Goal: Browse casually: Explore the website without a specific task or goal

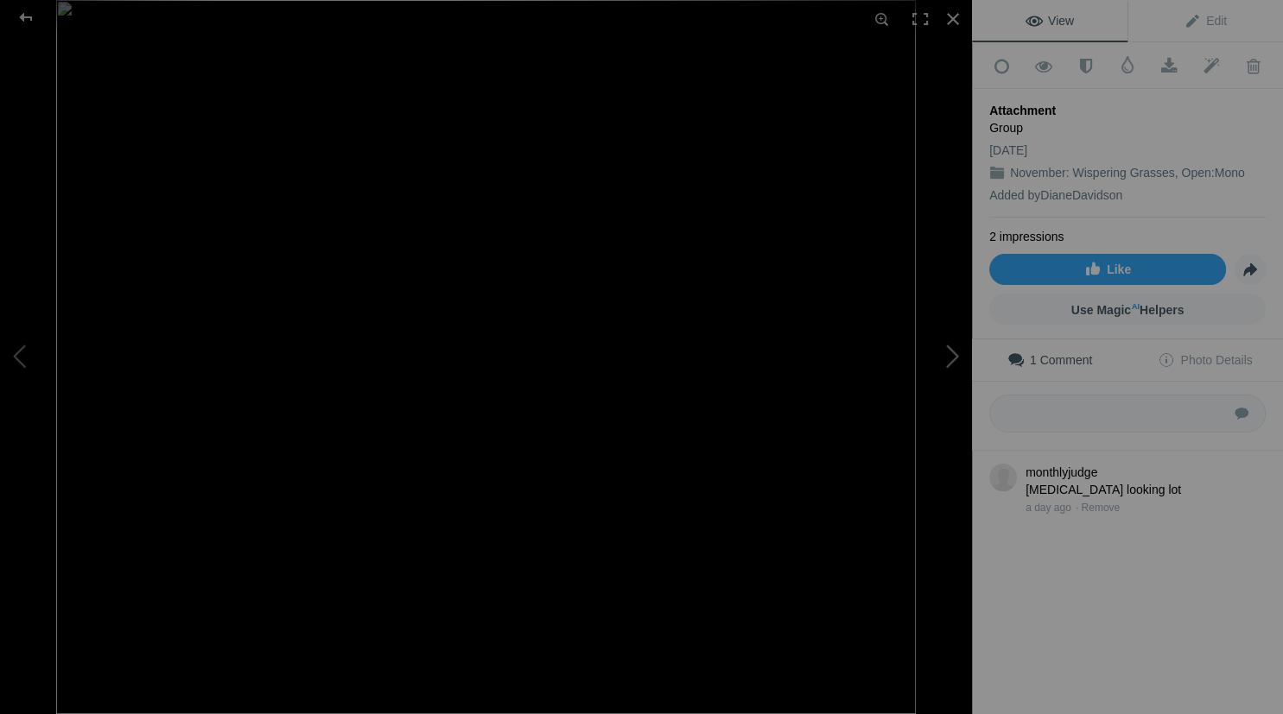
click at [954, 351] on button at bounding box center [907, 357] width 130 height 257
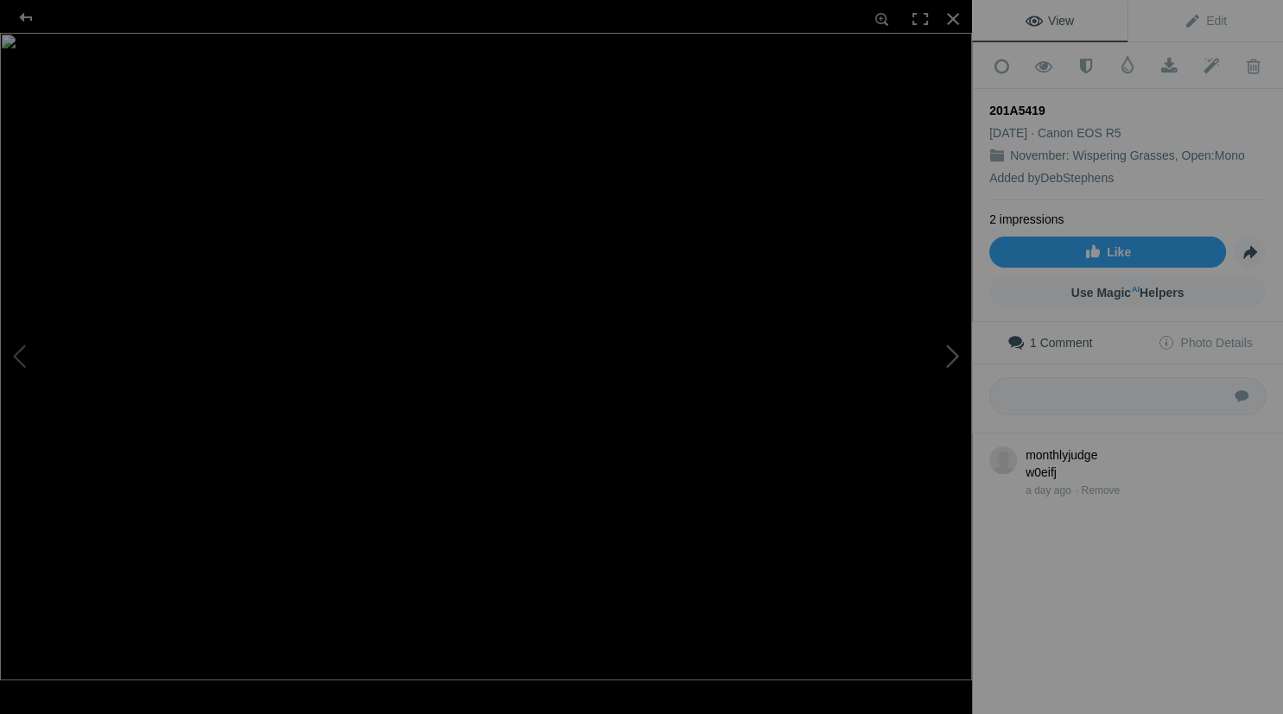
click at [948, 358] on button at bounding box center [907, 357] width 130 height 257
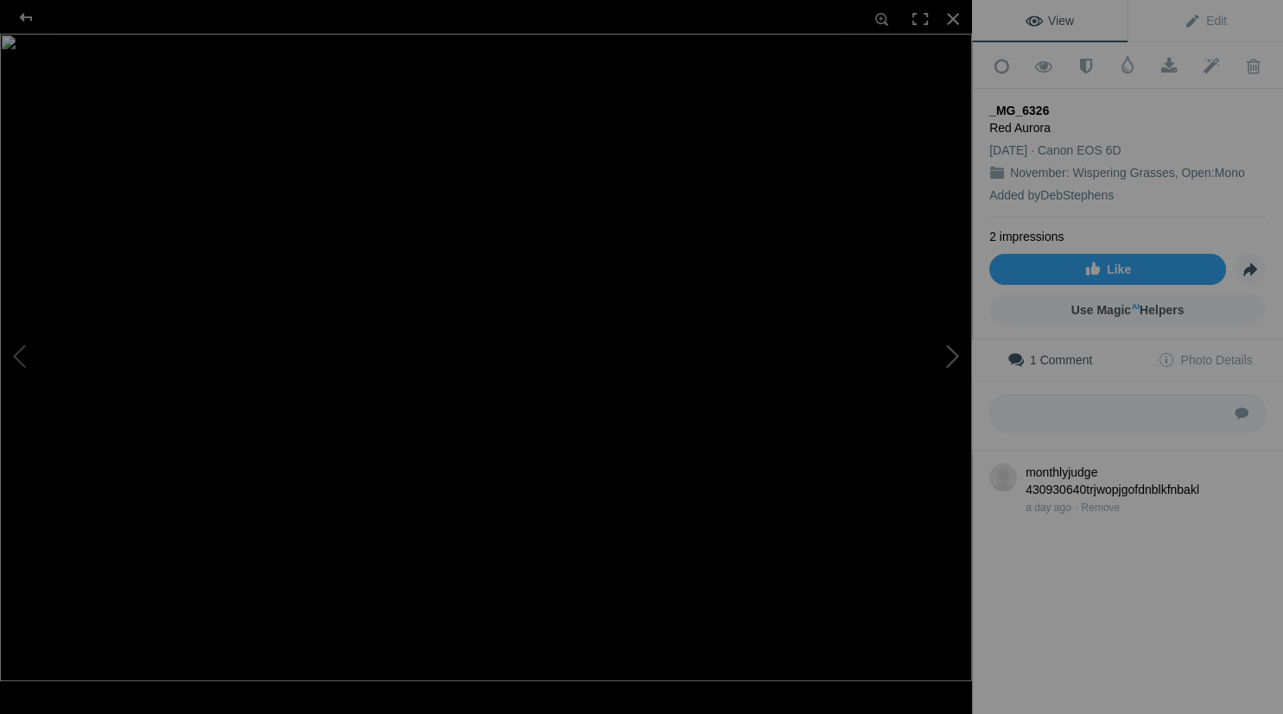
click at [948, 358] on button at bounding box center [907, 357] width 130 height 257
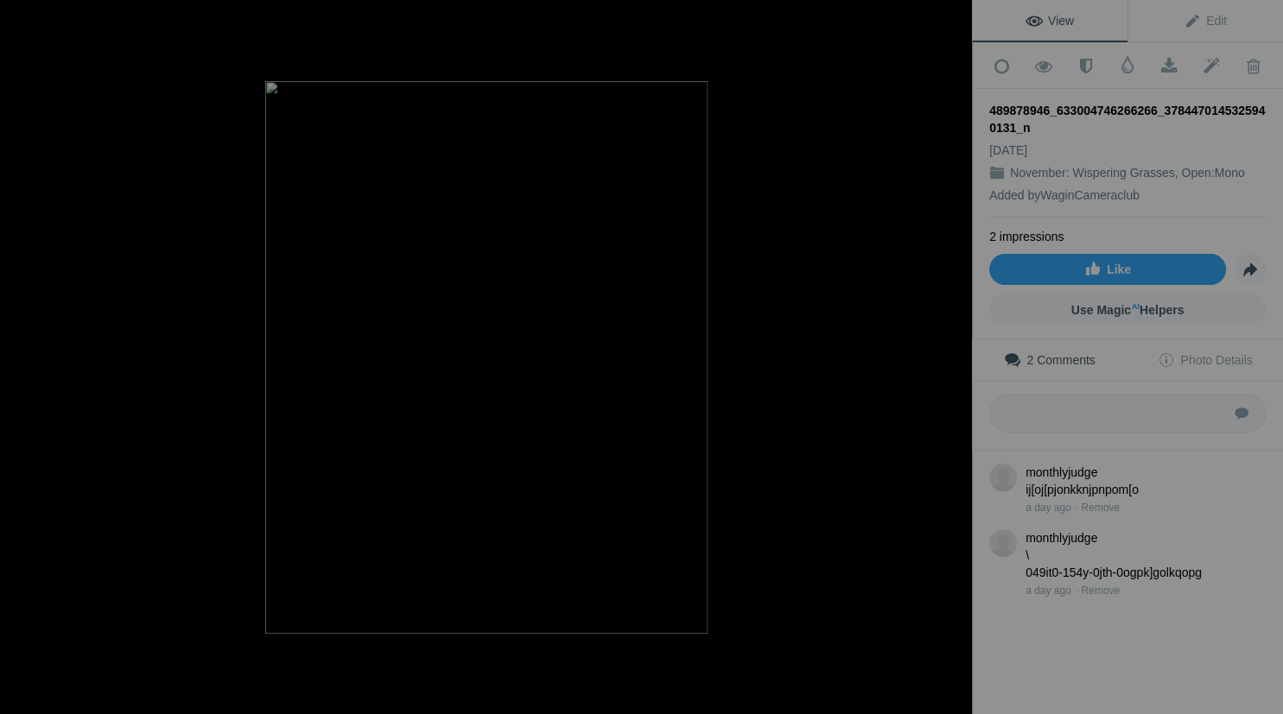
click at [948, 358] on button at bounding box center [907, 357] width 130 height 257
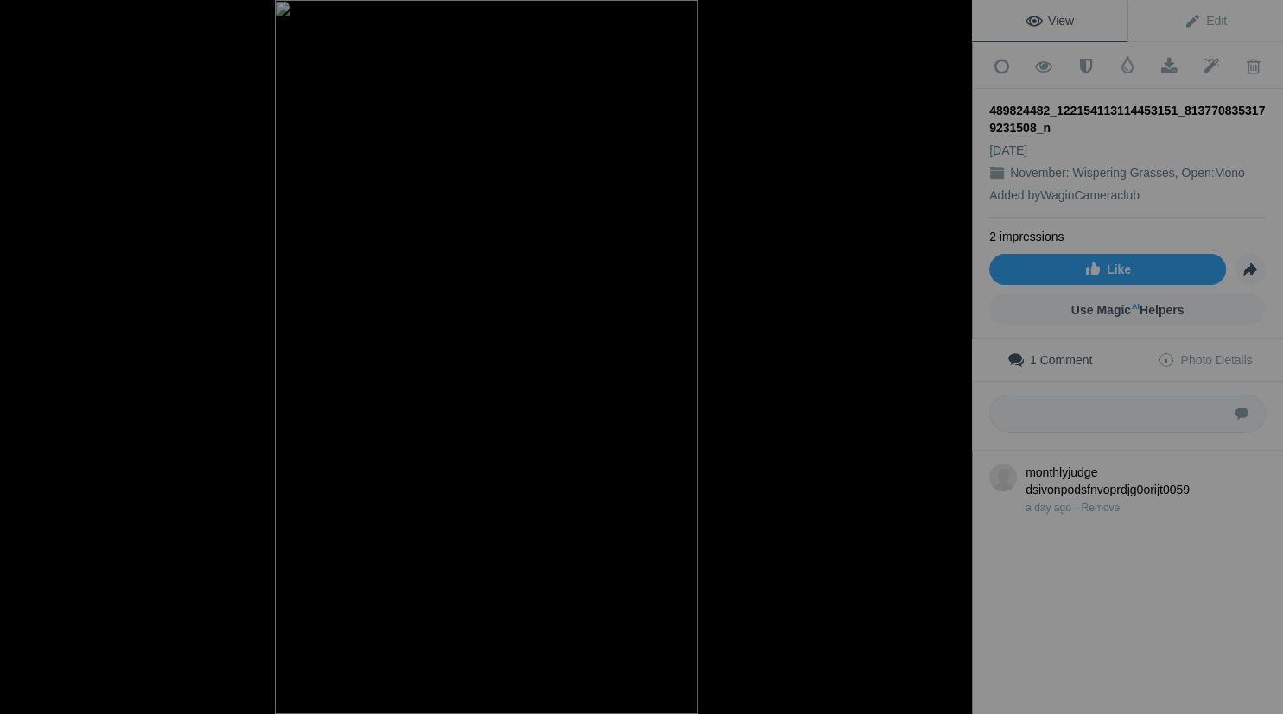
click at [948, 358] on button at bounding box center [907, 357] width 130 height 257
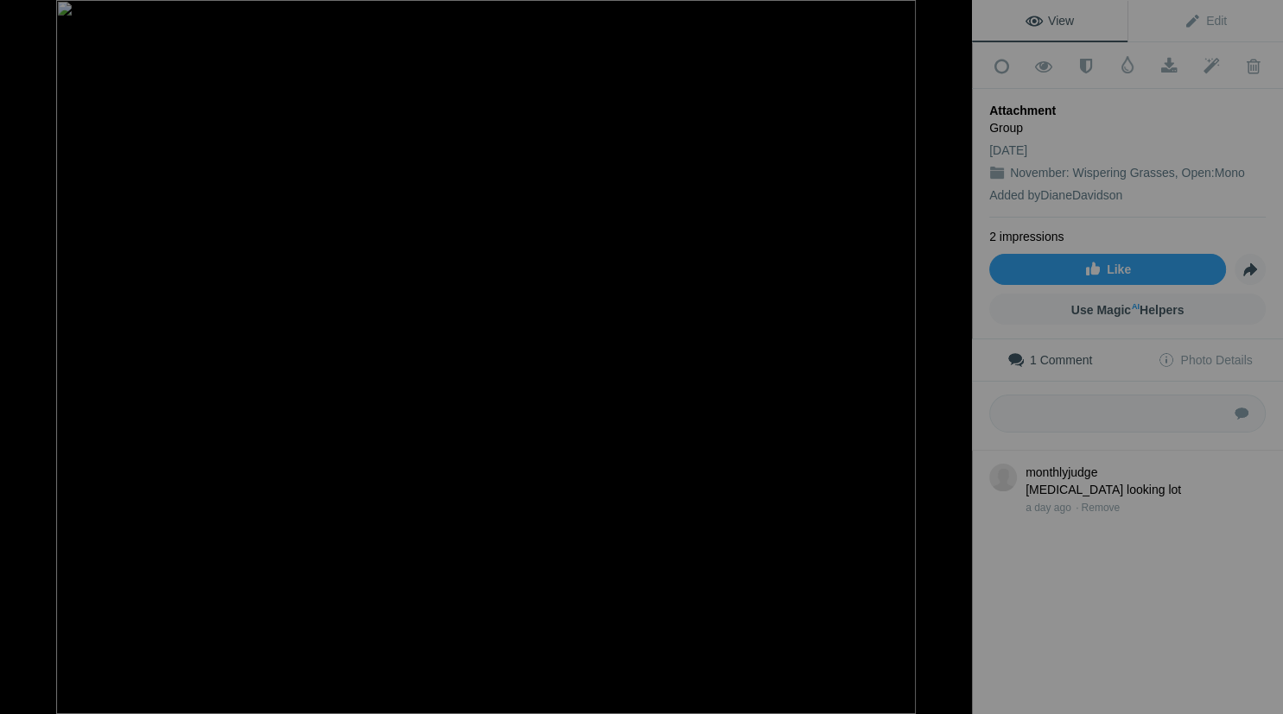
click at [948, 358] on button at bounding box center [907, 357] width 130 height 257
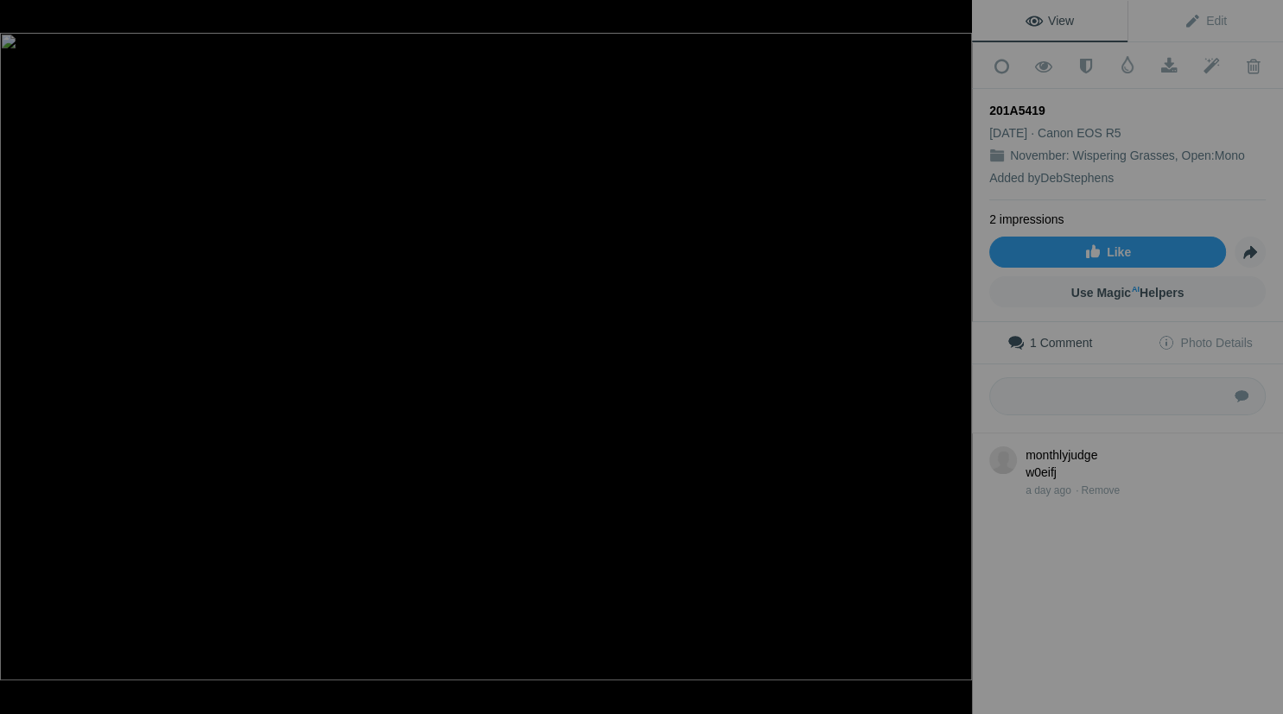
click at [948, 358] on button at bounding box center [907, 357] width 130 height 257
